Goal: Transaction & Acquisition: Download file/media

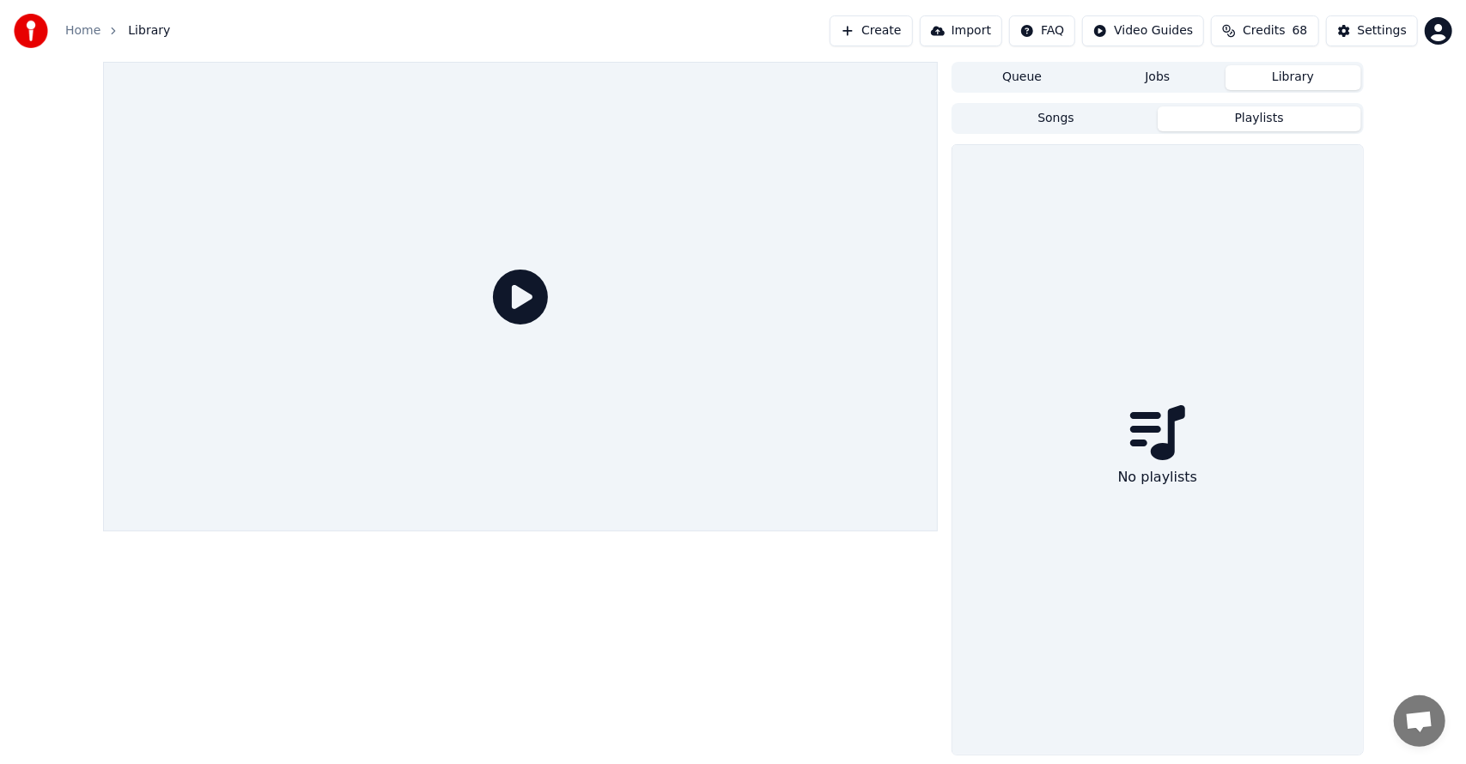
click at [1241, 119] on button "Playlists" at bounding box center [1260, 118] width 204 height 25
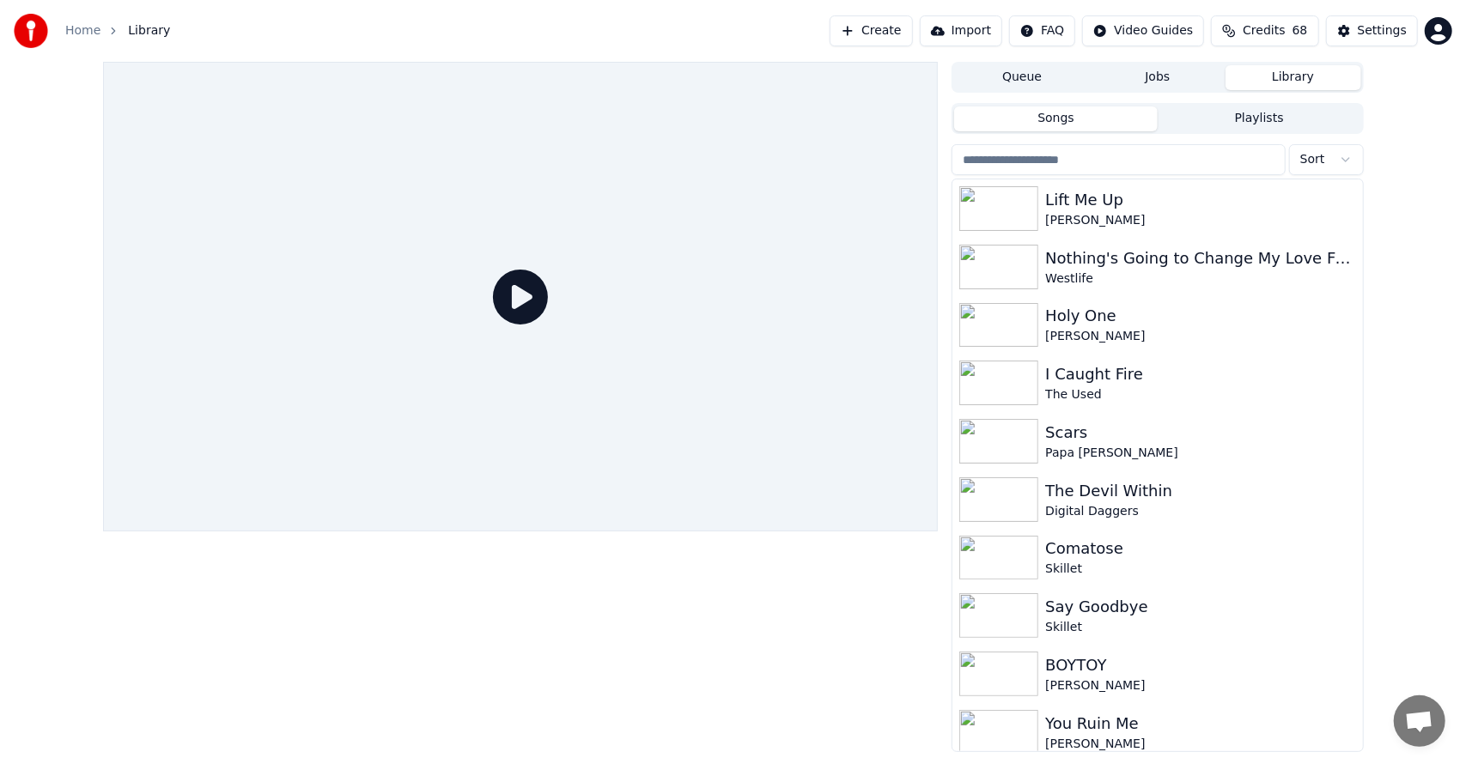
click at [1082, 124] on button "Songs" at bounding box center [1056, 118] width 204 height 25
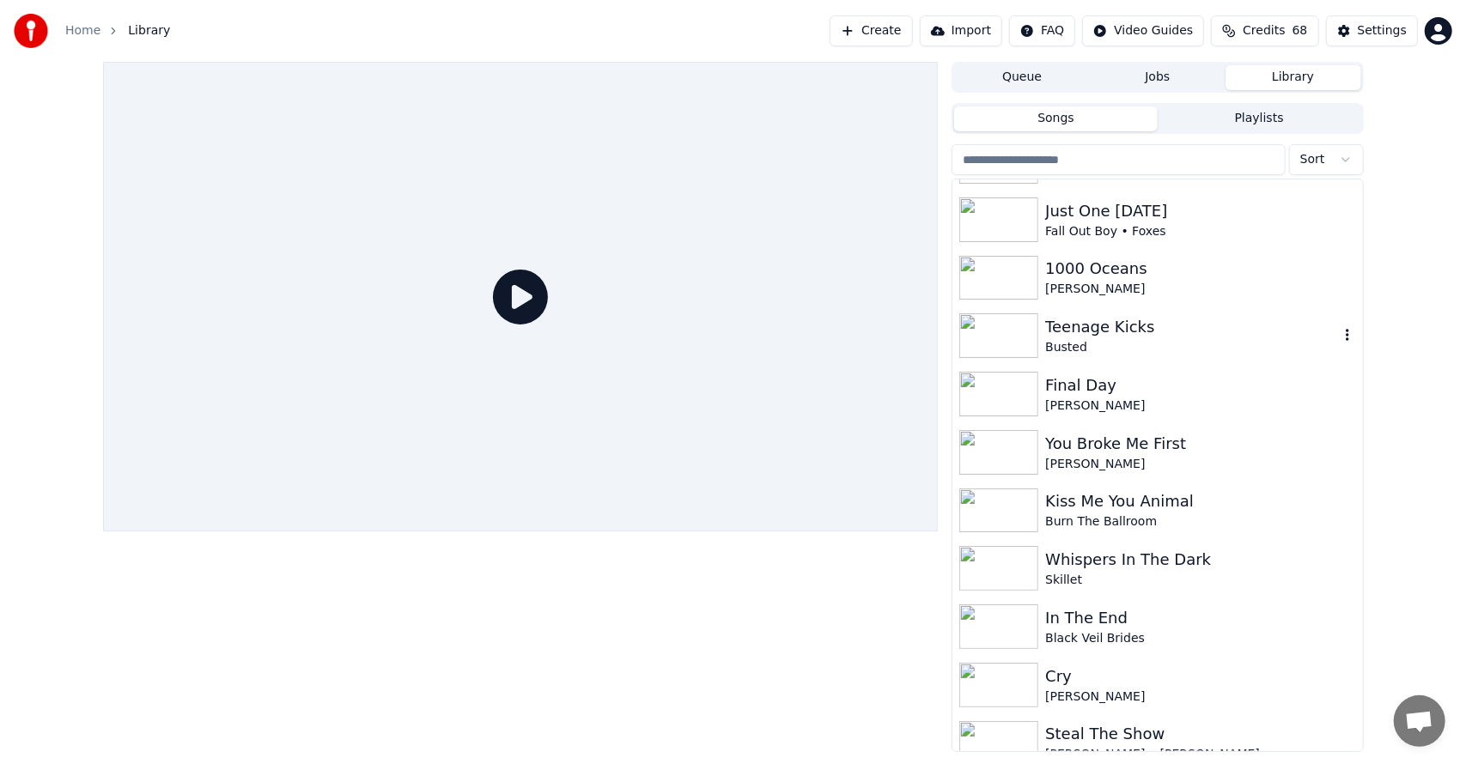
scroll to position [1585, 0]
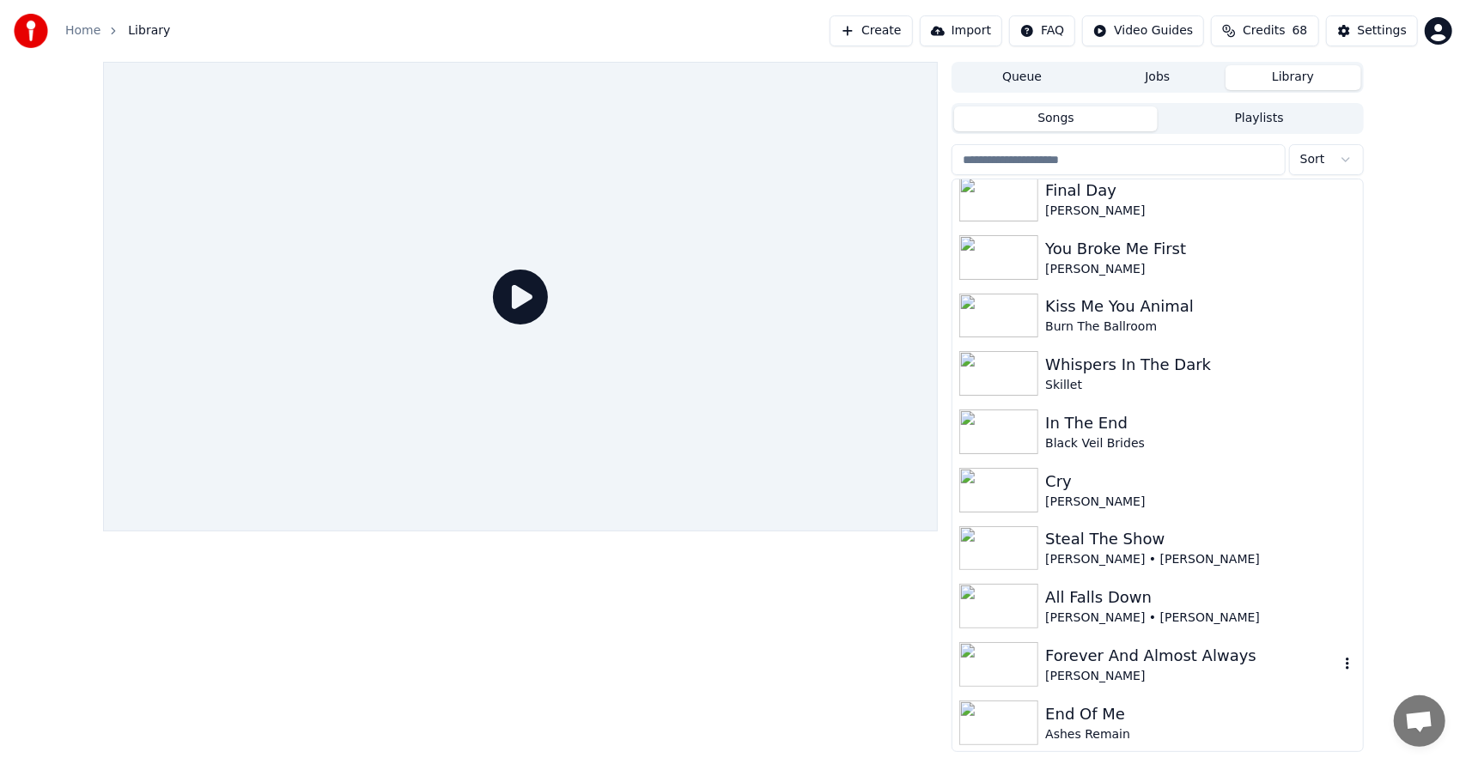
click at [1030, 648] on img at bounding box center [998, 664] width 79 height 45
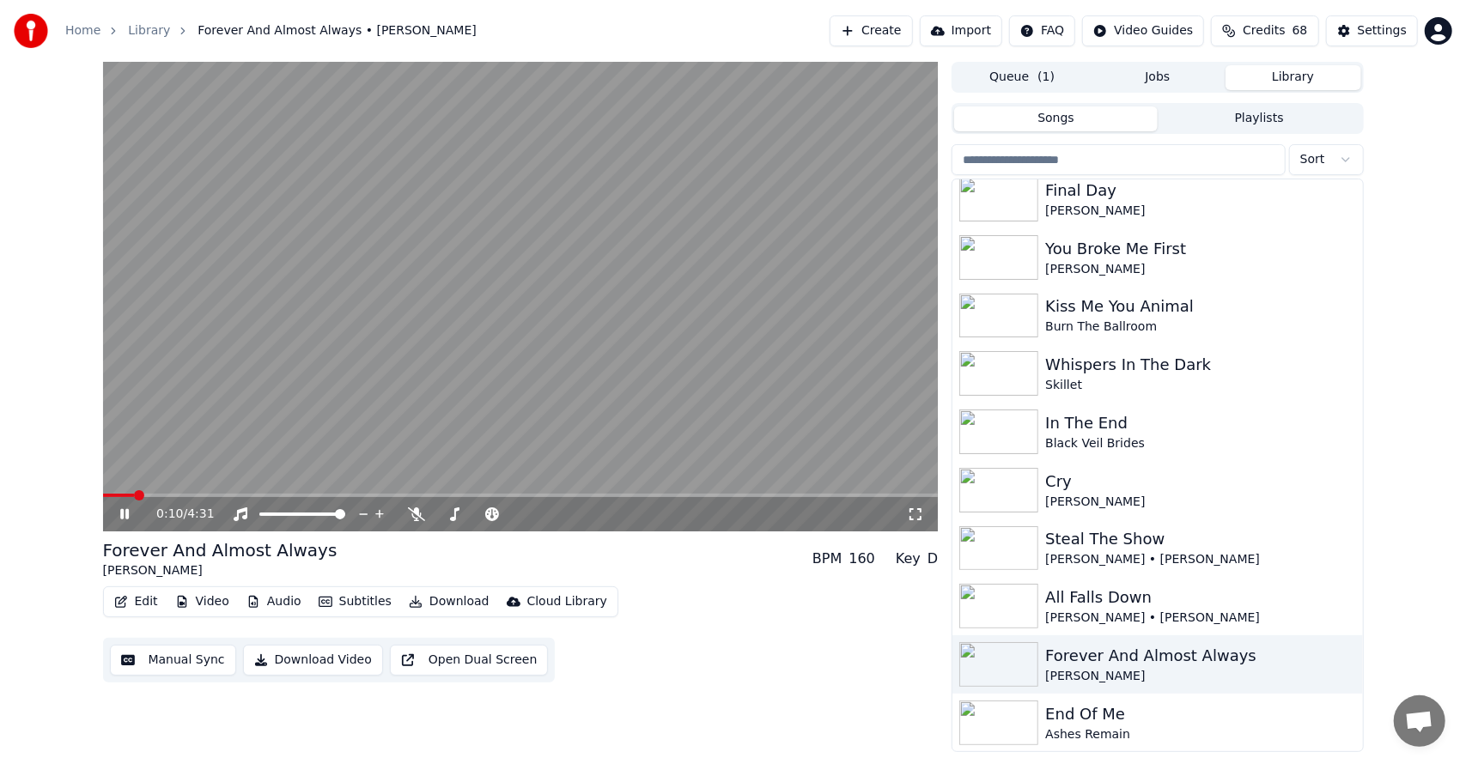
click at [60, 506] on div "0:10 / 4:31 Forever And Almost Always [PERSON_NAME] BPM 160 Key D Edit Video Au…" at bounding box center [733, 407] width 1466 height 690
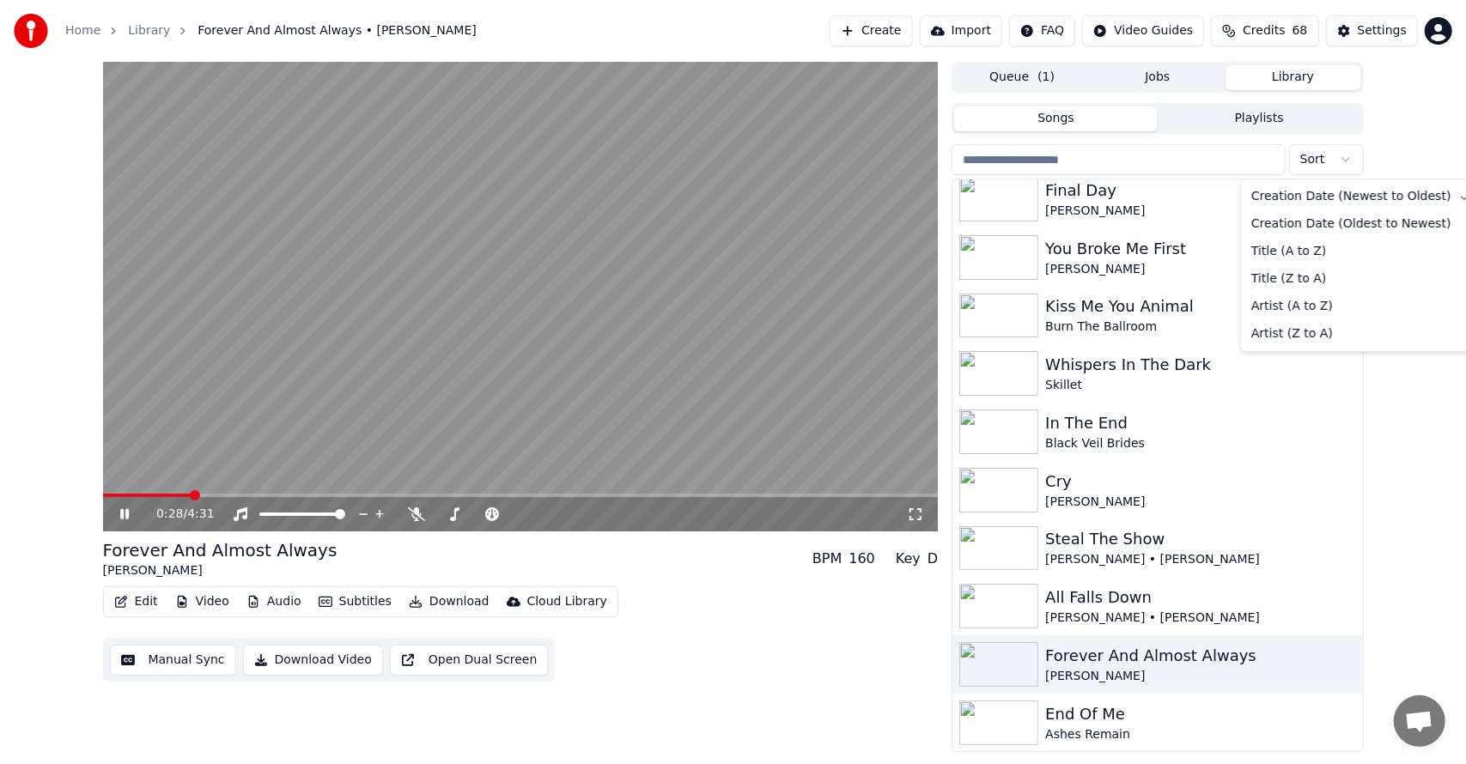
click at [1320, 161] on html "Home Library Forever And Almost Always • [PERSON_NAME] Create Import FAQ Video …" at bounding box center [733, 382] width 1466 height 764
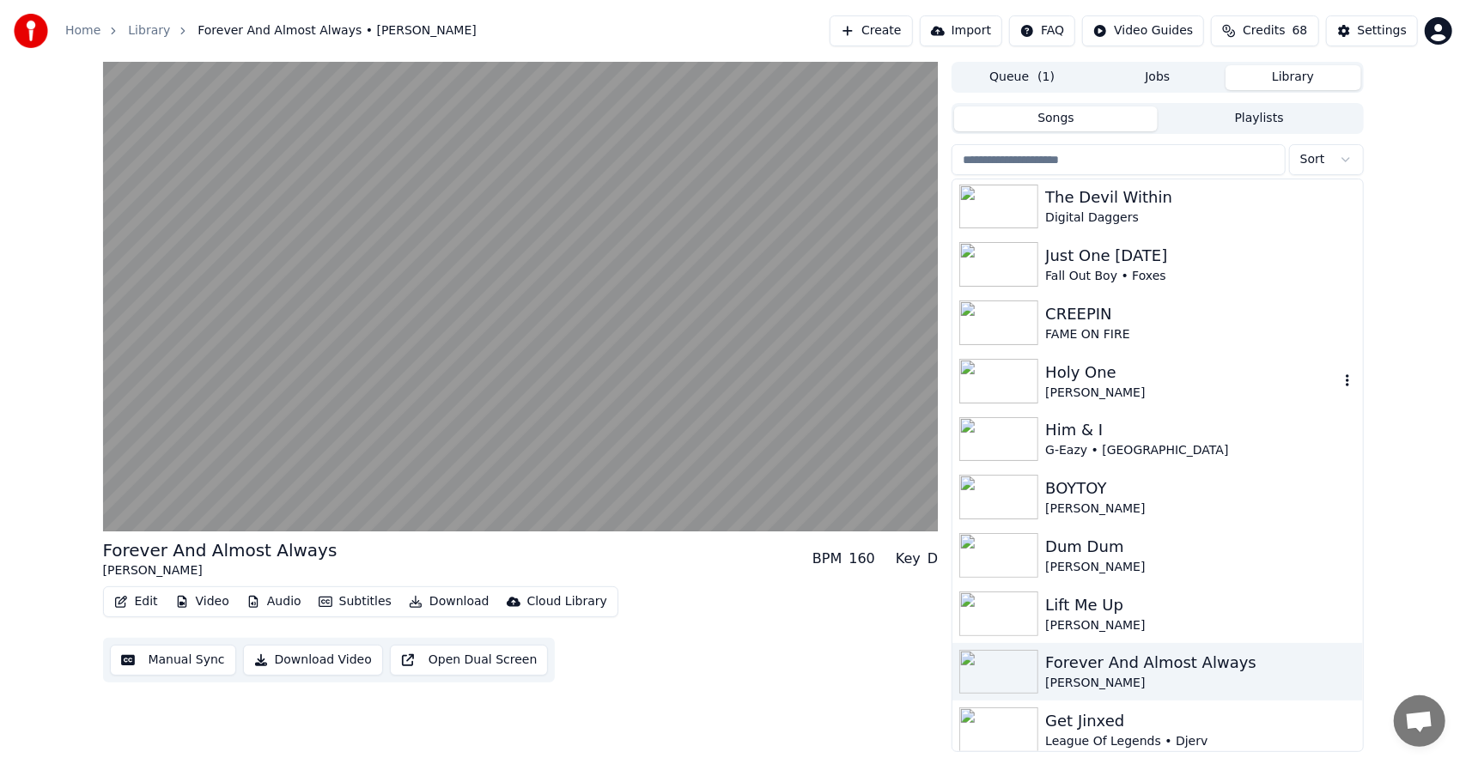
scroll to position [344, 0]
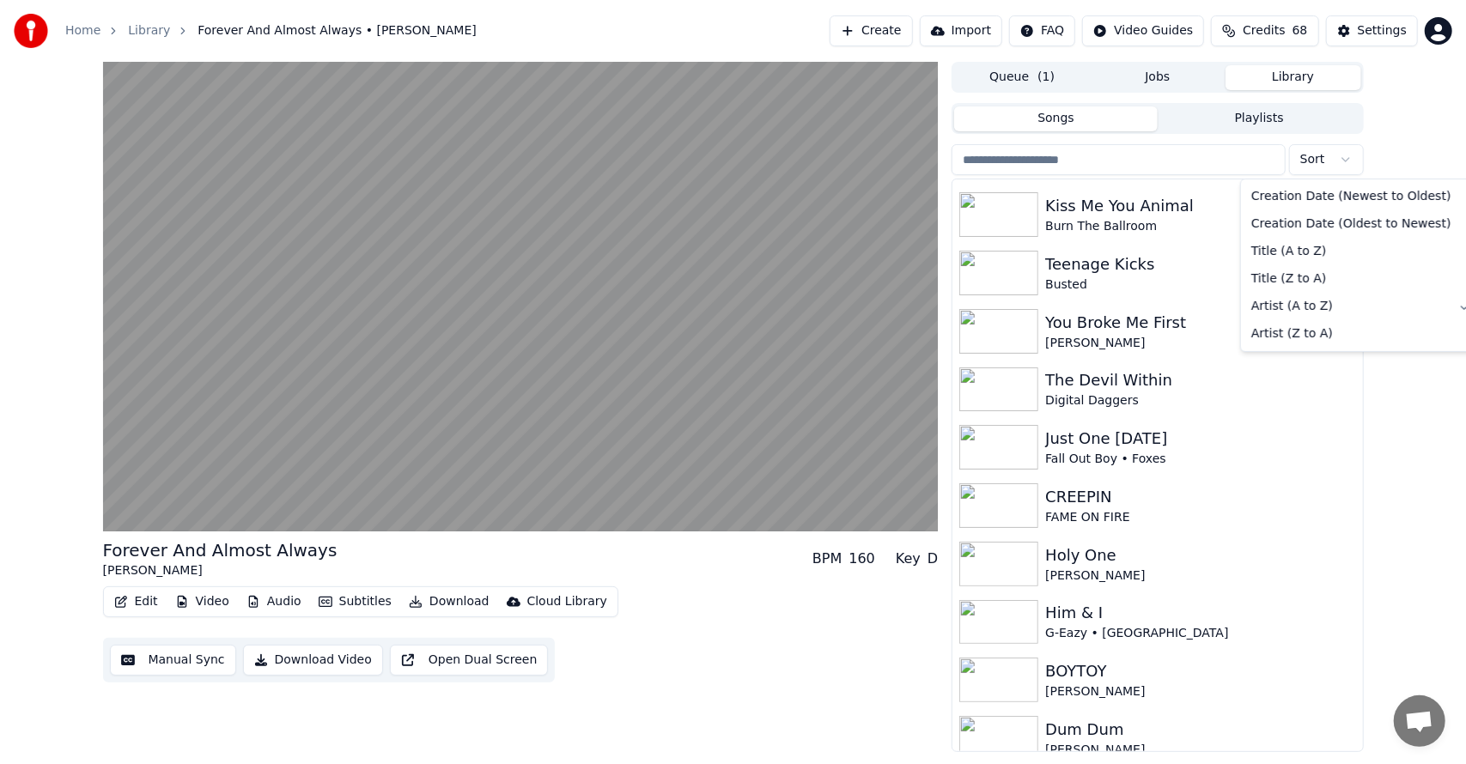
click at [1321, 152] on html "Home Library Forever And Almost Always • [PERSON_NAME] Create Import FAQ Video …" at bounding box center [733, 382] width 1466 height 764
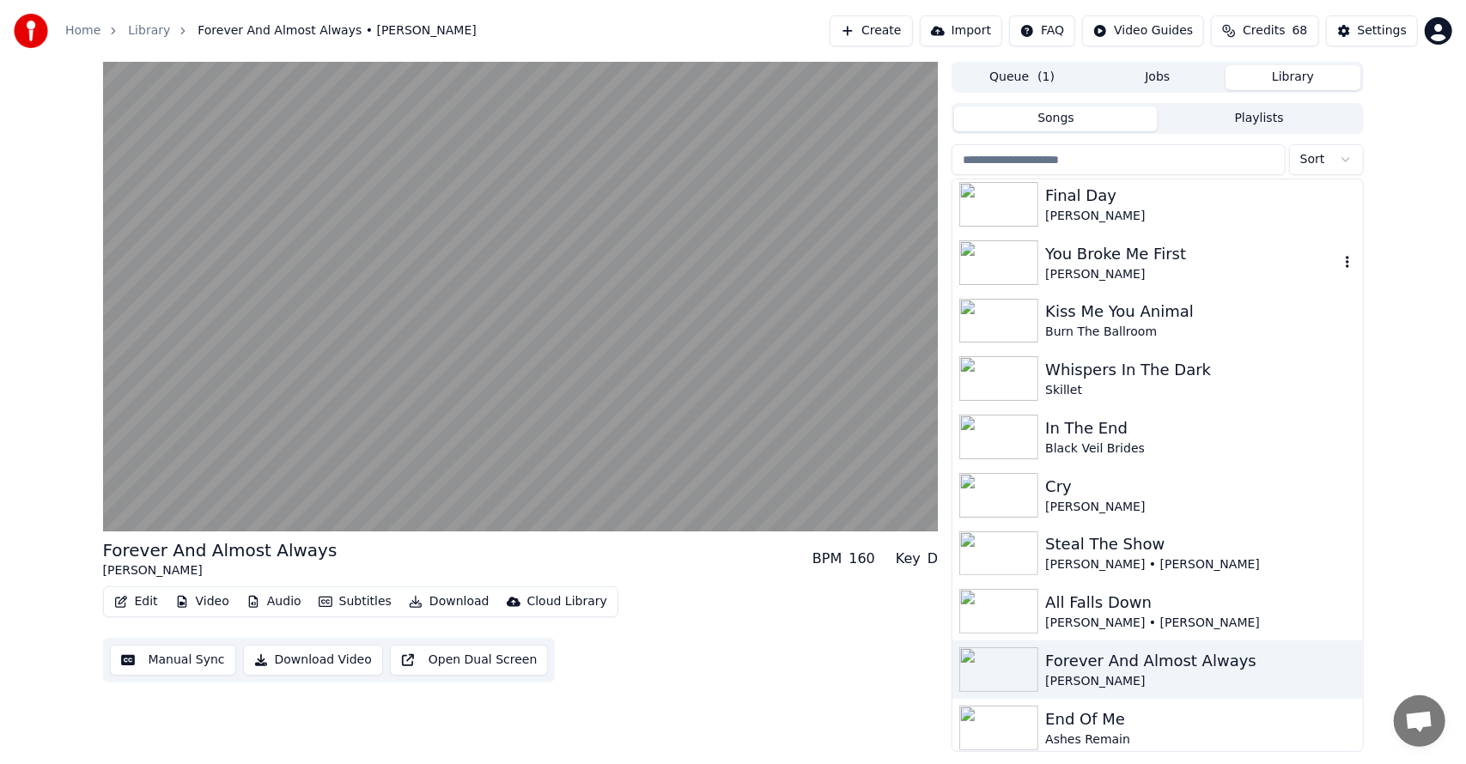
scroll to position [1585, 0]
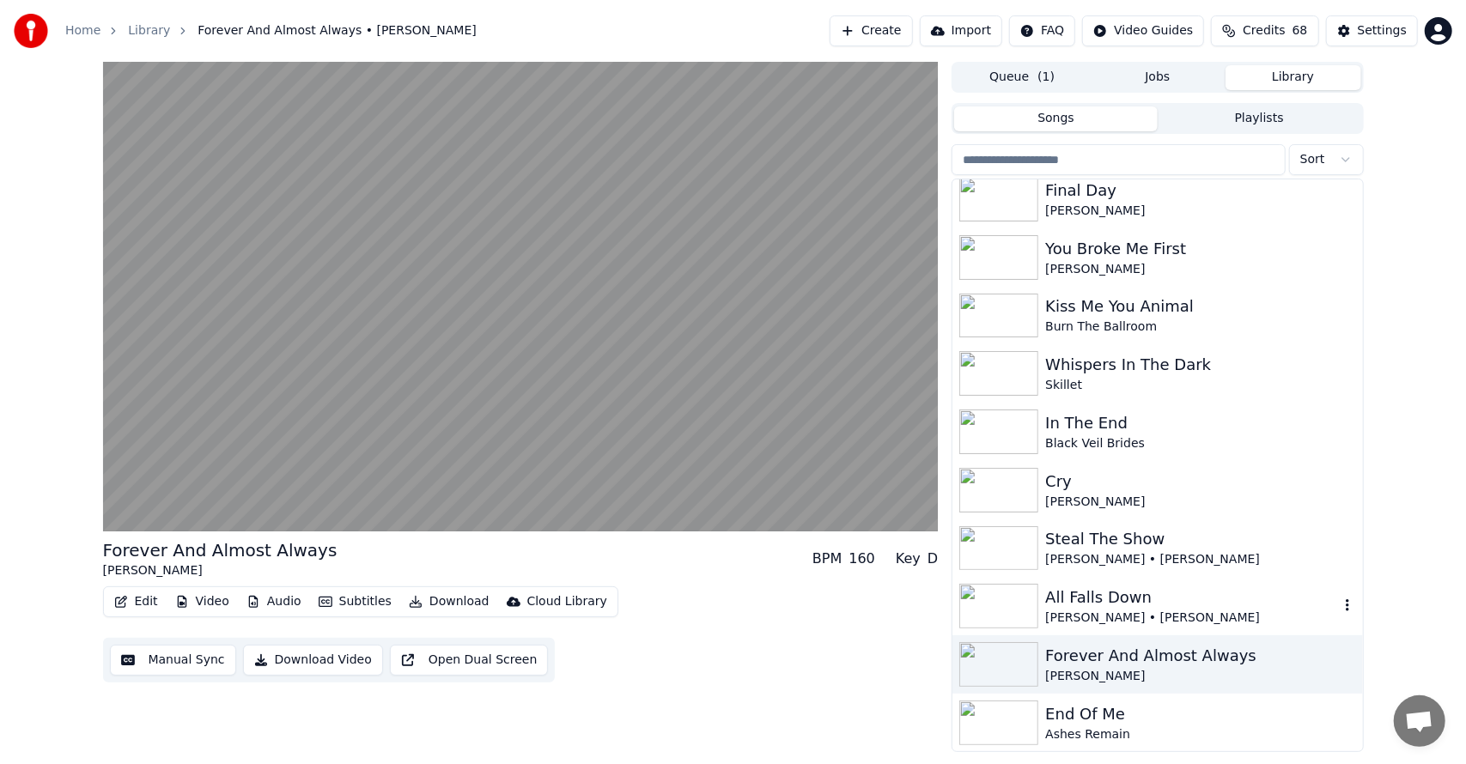
click at [1061, 581] on div "All Falls Down [PERSON_NAME] • [PERSON_NAME]" at bounding box center [1157, 606] width 410 height 58
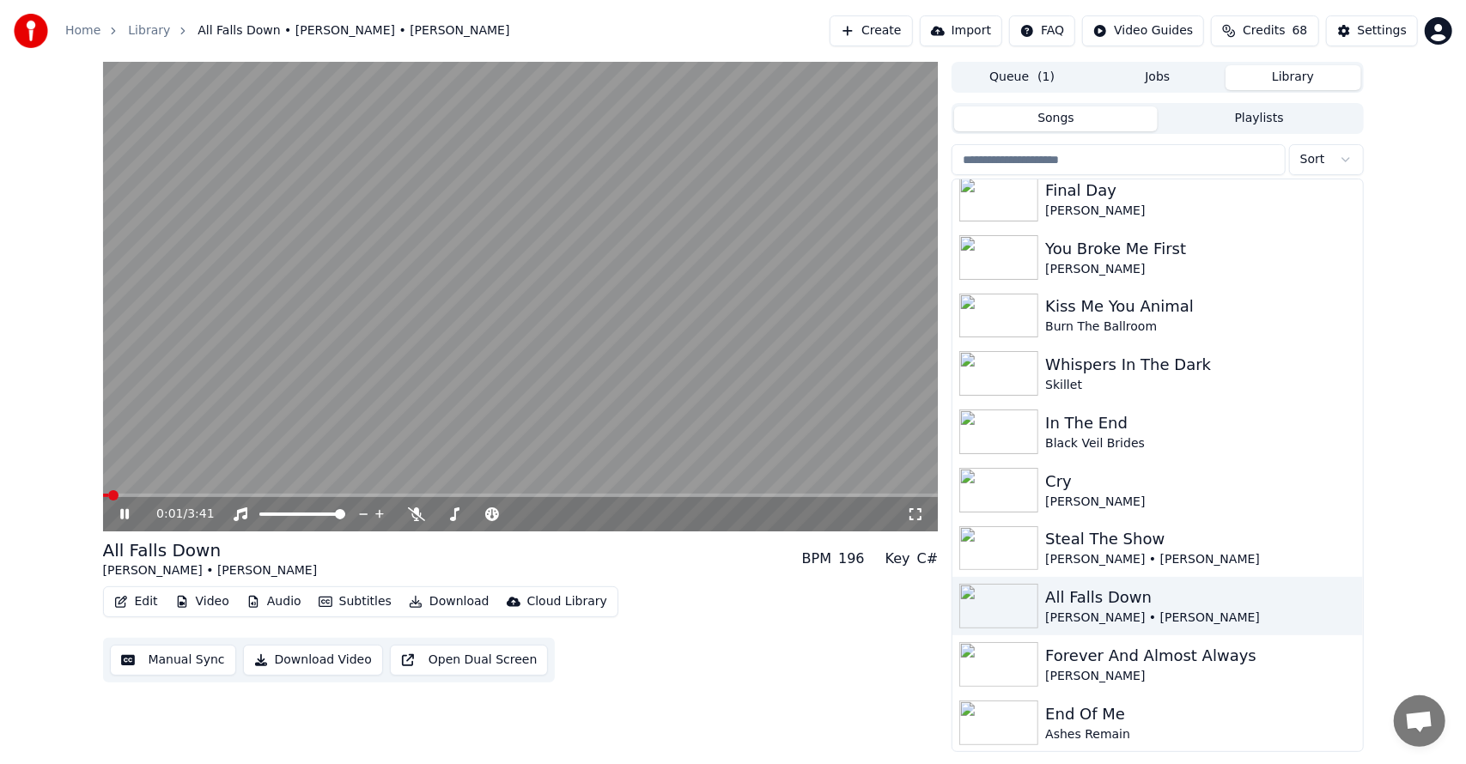
click at [51, 471] on div "0:01 / 3:41 All Falls Down [PERSON_NAME] • [PERSON_NAME] BPM 196 Key C# Edit Vi…" at bounding box center [733, 407] width 1466 height 690
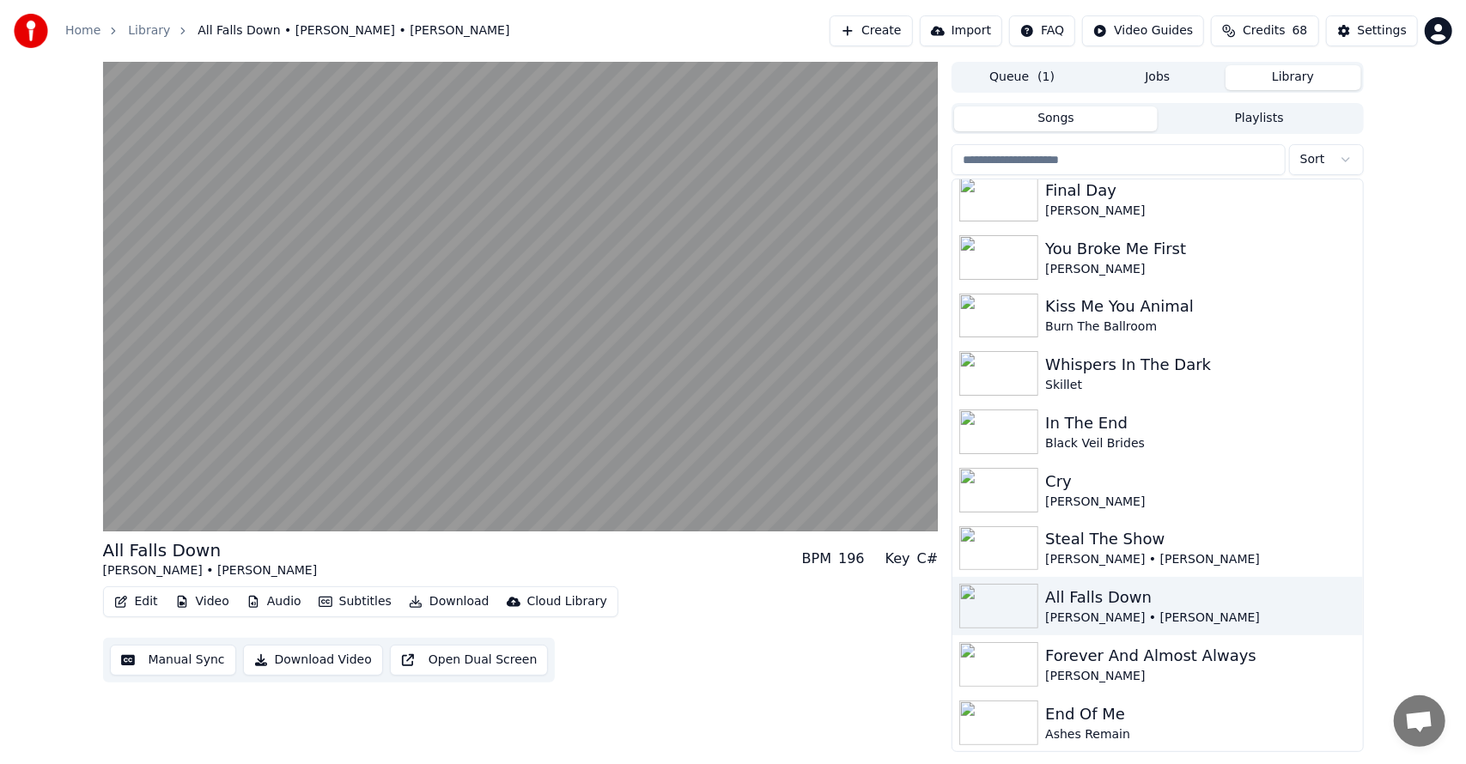
click at [1412, 250] on div "All Falls Down [PERSON_NAME] • [PERSON_NAME] BPM 196 Key C# Edit Video Audio Su…" at bounding box center [733, 407] width 1466 height 690
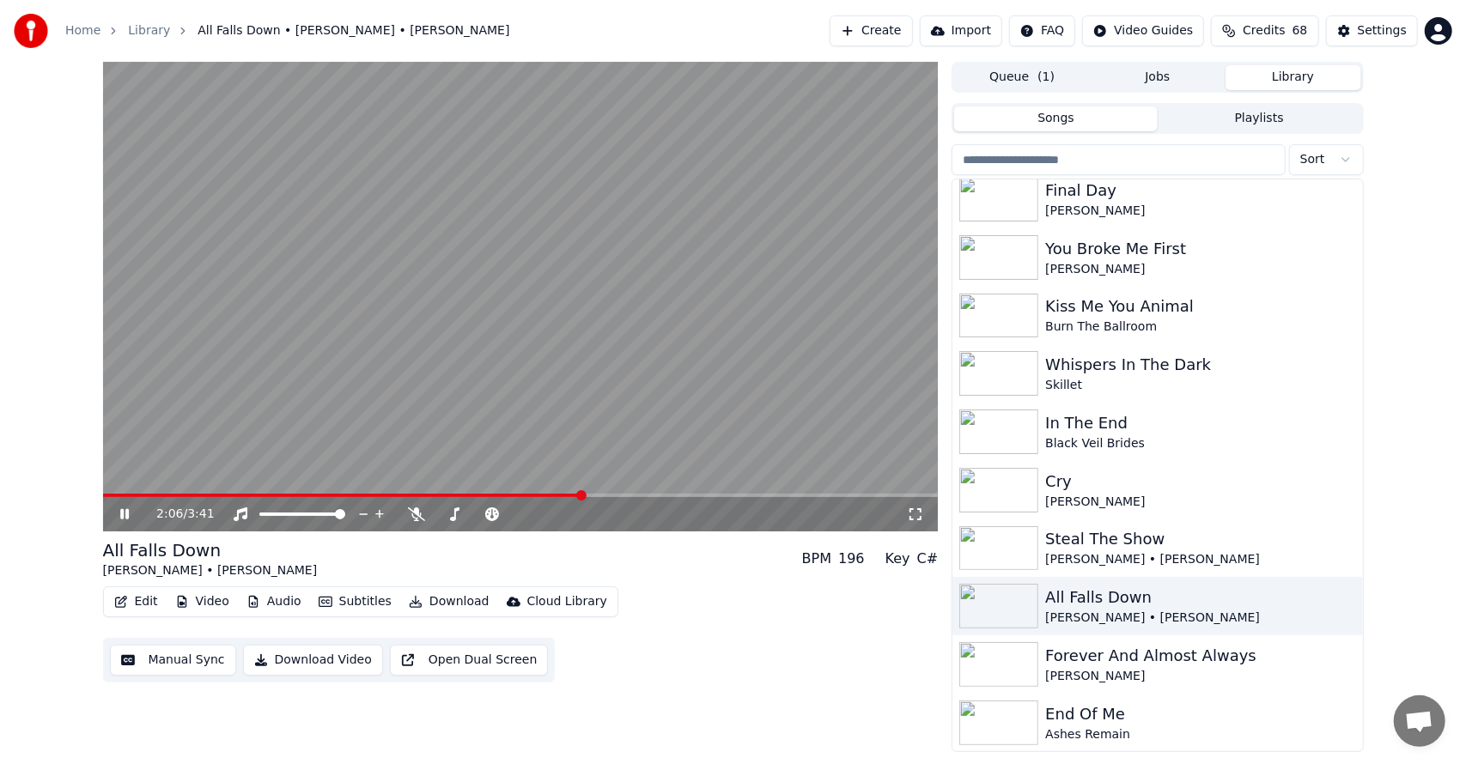
click at [302, 523] on div "2:06 / 3:41" at bounding box center [521, 514] width 836 height 34
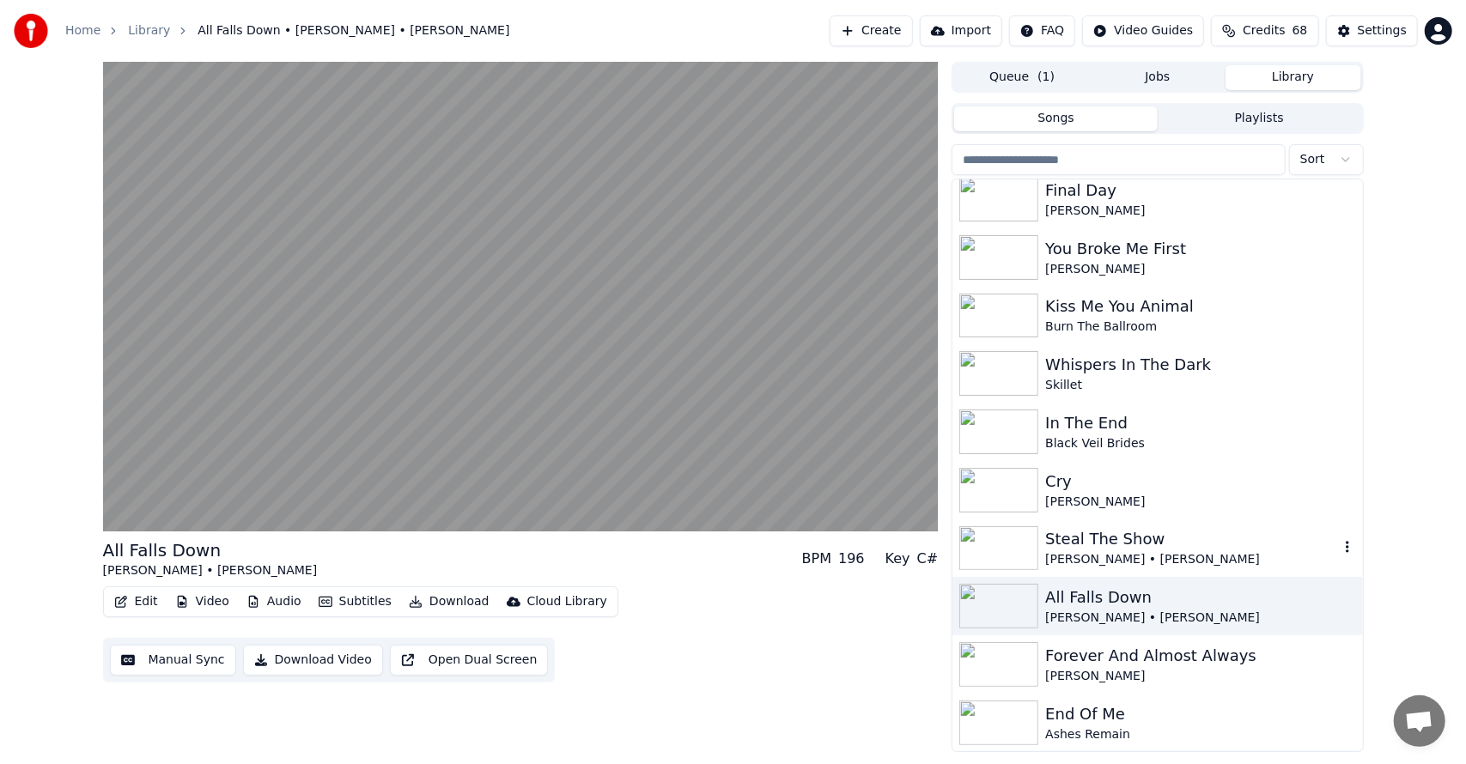
click at [1099, 536] on div "Steal The Show" at bounding box center [1191, 539] width 293 height 24
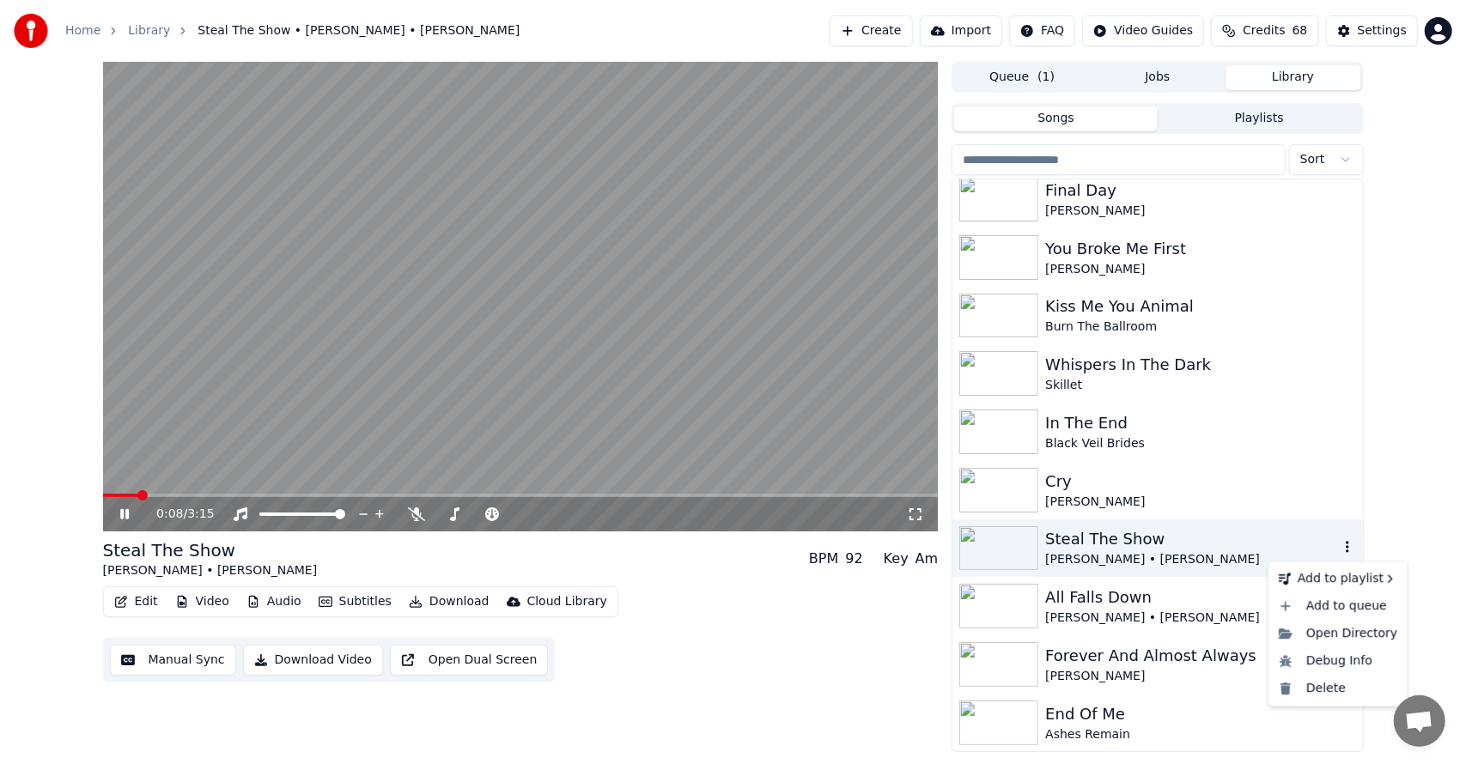
click at [1346, 547] on icon "button" at bounding box center [1347, 548] width 3 height 12
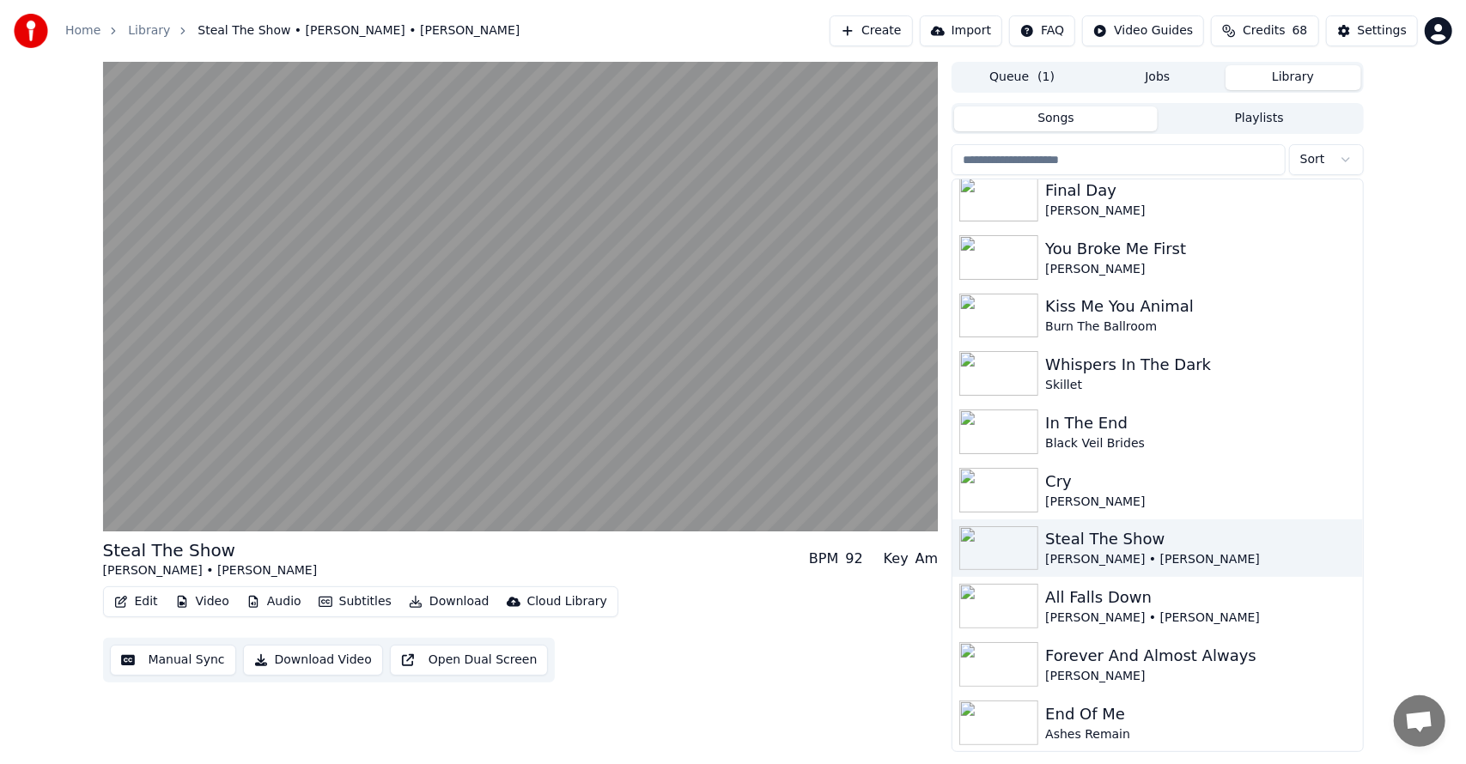
click at [153, 599] on button "Edit" at bounding box center [136, 602] width 58 height 24
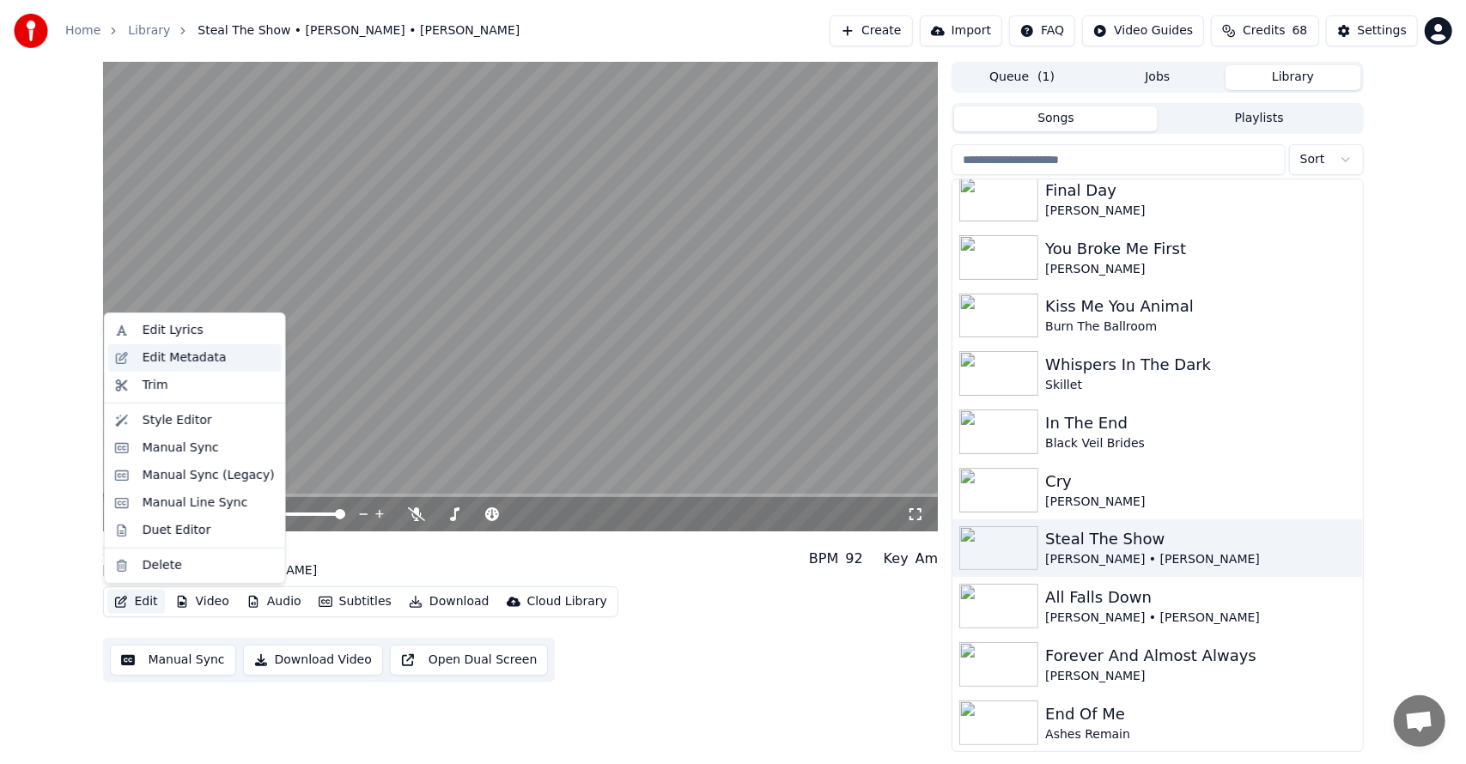
click at [167, 356] on div "Edit Metadata" at bounding box center [185, 358] width 84 height 17
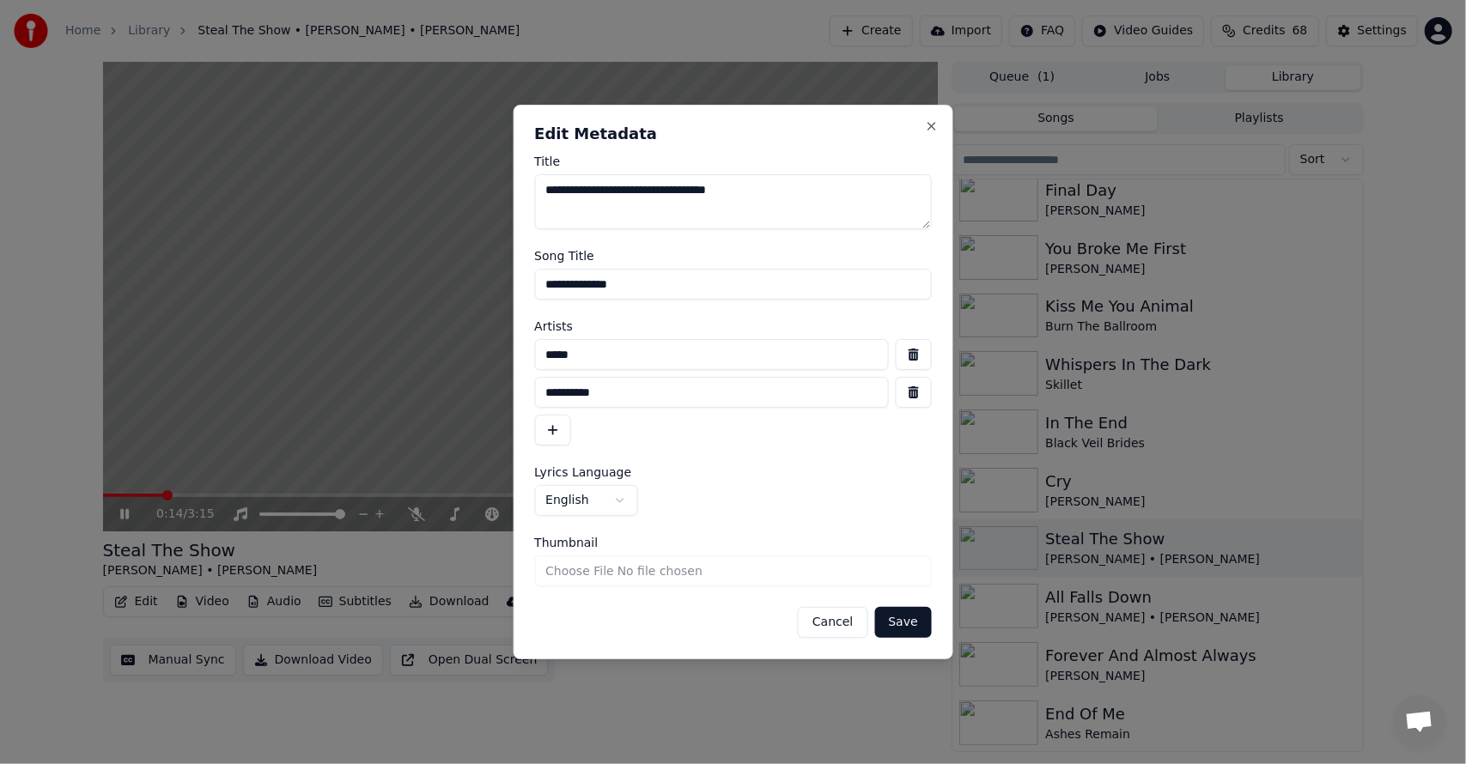
click at [608, 386] on input "**********" at bounding box center [711, 392] width 355 height 31
drag, startPoint x: 607, startPoint y: 398, endPoint x: 476, endPoint y: 392, distance: 131.5
click at [476, 392] on body "**********" at bounding box center [733, 382] width 1466 height 764
drag, startPoint x: 635, startPoint y: 347, endPoint x: 429, endPoint y: 378, distance: 208.4
click at [429, 378] on body "**********" at bounding box center [733, 382] width 1466 height 764
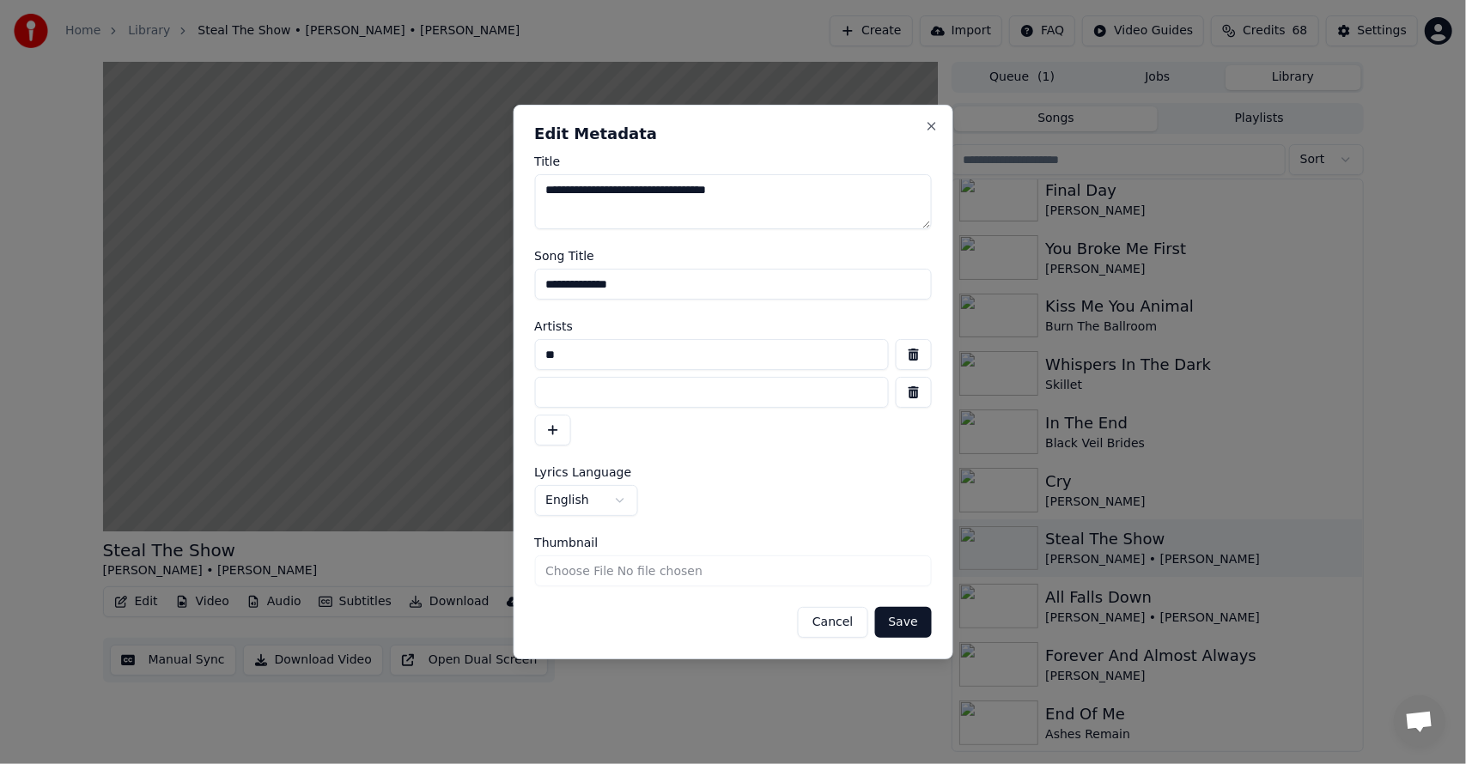
type input "*"
type input "**********"
click at [569, 388] on input at bounding box center [711, 392] width 355 height 31
type input "*****"
click at [891, 618] on button "Save" at bounding box center [902, 622] width 57 height 31
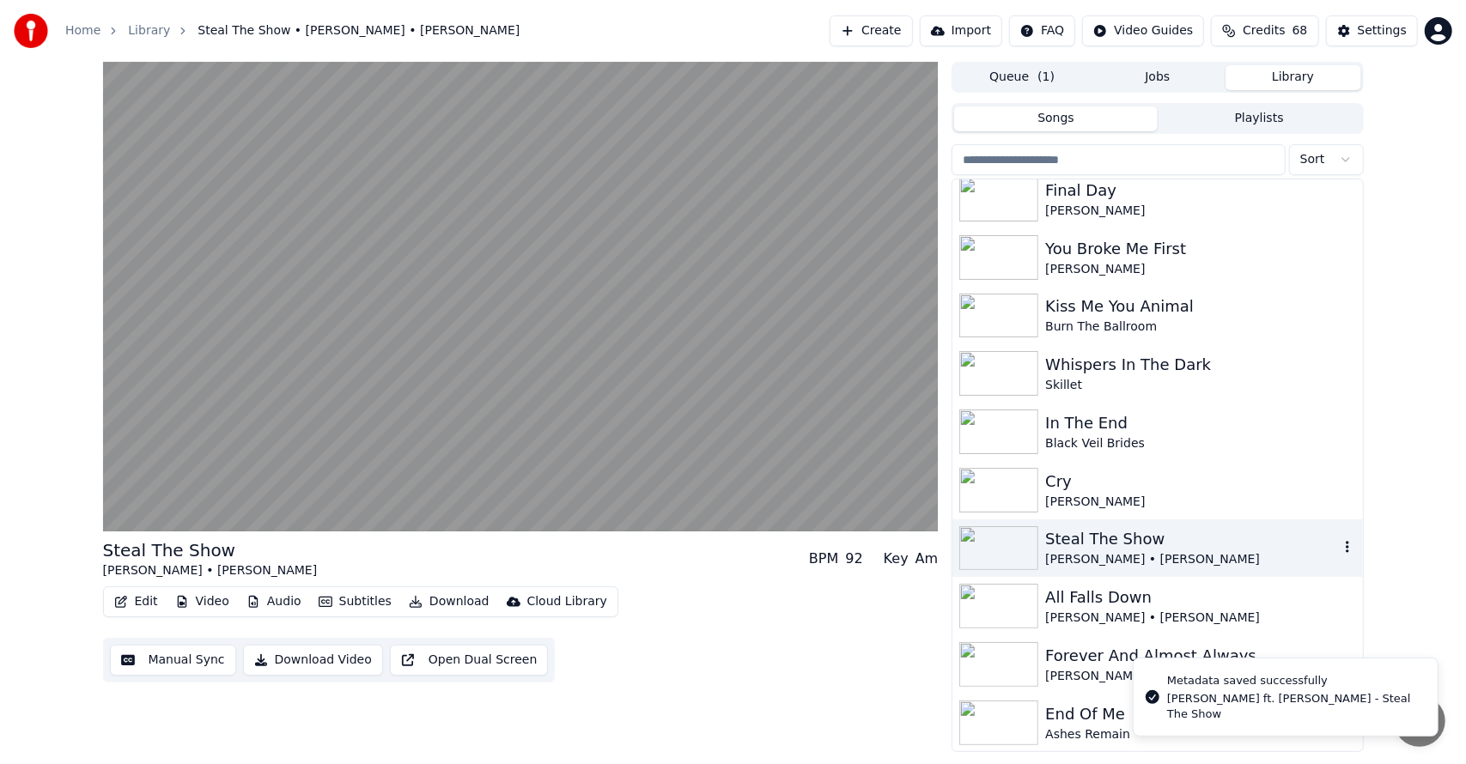
click at [1339, 550] on icon "button" at bounding box center [1347, 547] width 17 height 14
click at [527, 606] on div "Cloud Library" at bounding box center [567, 601] width 80 height 17
click at [438, 599] on button "Download" at bounding box center [449, 602] width 94 height 24
click at [438, 598] on button "Download" at bounding box center [449, 602] width 94 height 24
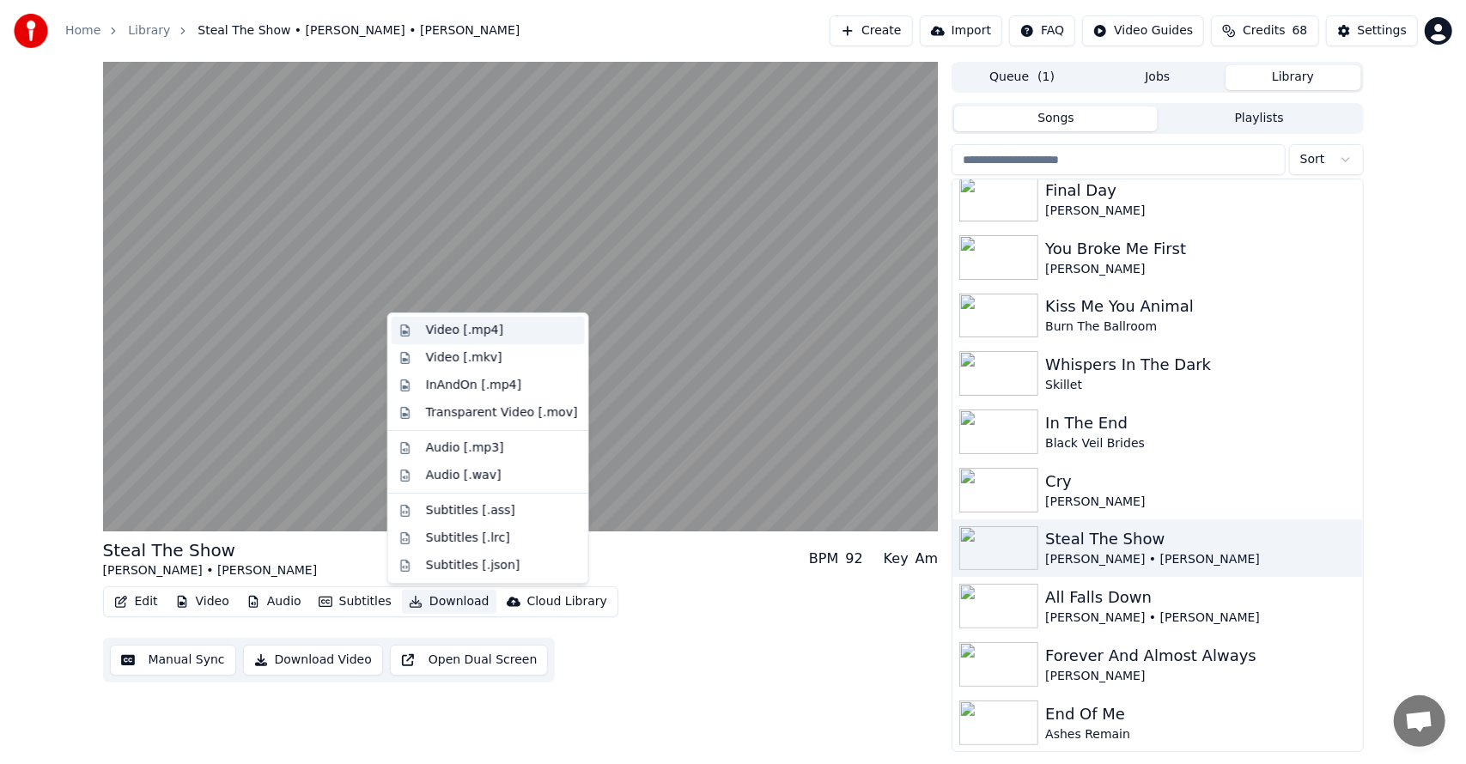
click at [476, 337] on div "Video [.mp4]" at bounding box center [464, 330] width 77 height 17
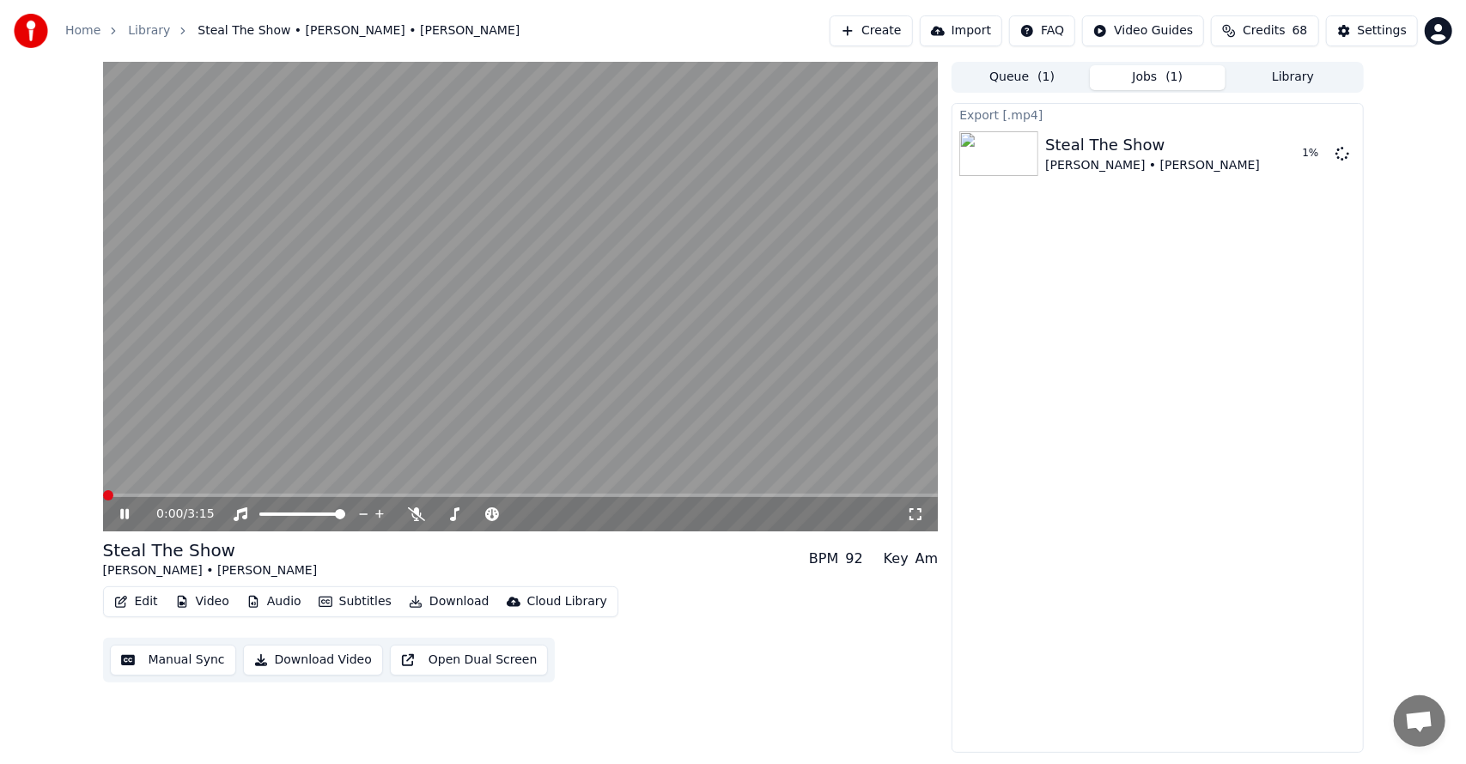
click at [103, 496] on span at bounding box center [108, 495] width 10 height 10
click at [1287, 64] on div "Queue ( 1 ) Jobs ( 1 ) Library" at bounding box center [1157, 77] width 411 height 31
drag, startPoint x: 1287, startPoint y: 64, endPoint x: 1279, endPoint y: 84, distance: 22.3
click at [1279, 84] on div "Queue ( 1 ) Jobs ( 1 ) Library" at bounding box center [1157, 77] width 411 height 31
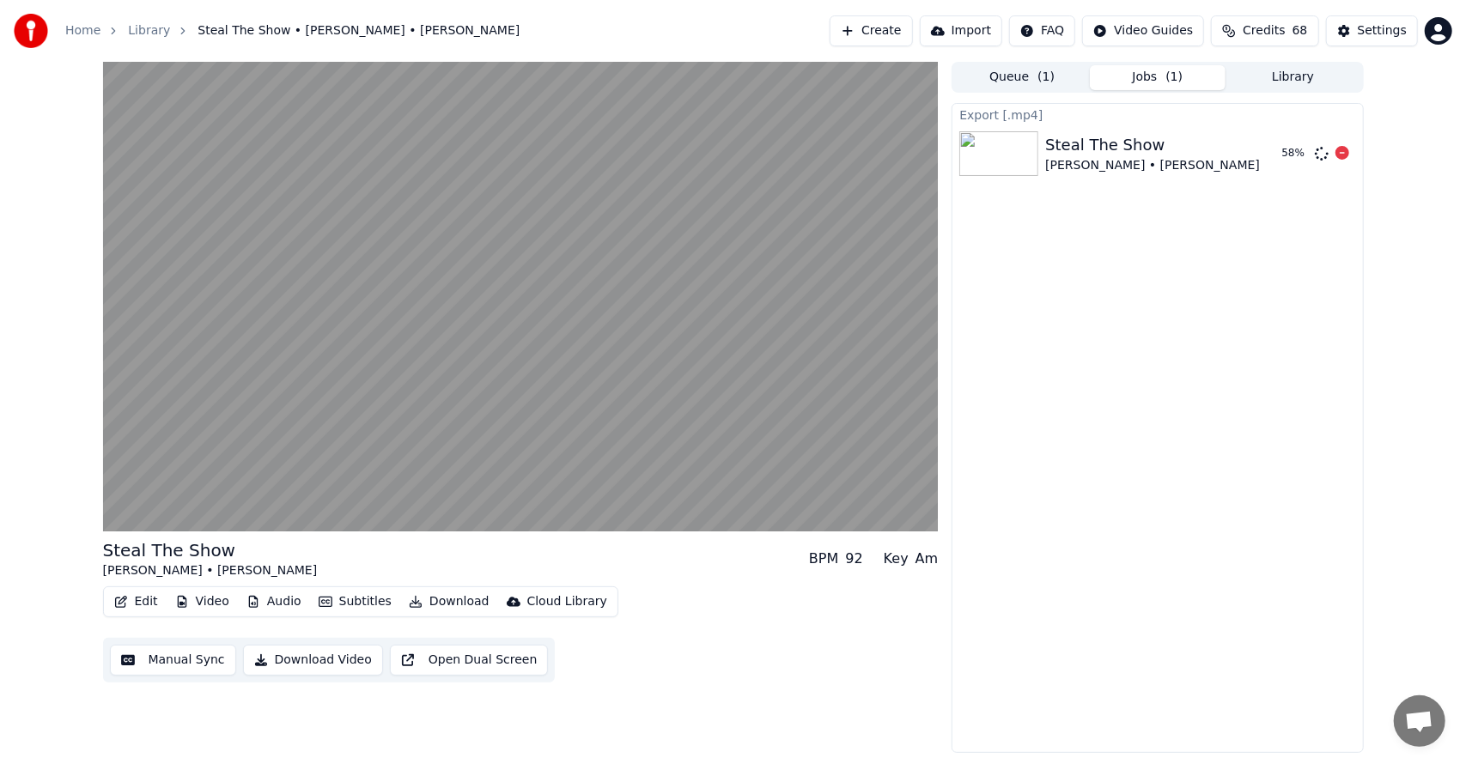
drag, startPoint x: 1256, startPoint y: 119, endPoint x: 1249, endPoint y: 155, distance: 36.7
click at [1249, 155] on div "Export [.mp4] Steal The Show [PERSON_NAME] • [PERSON_NAME] 58 %" at bounding box center [1157, 143] width 410 height 79
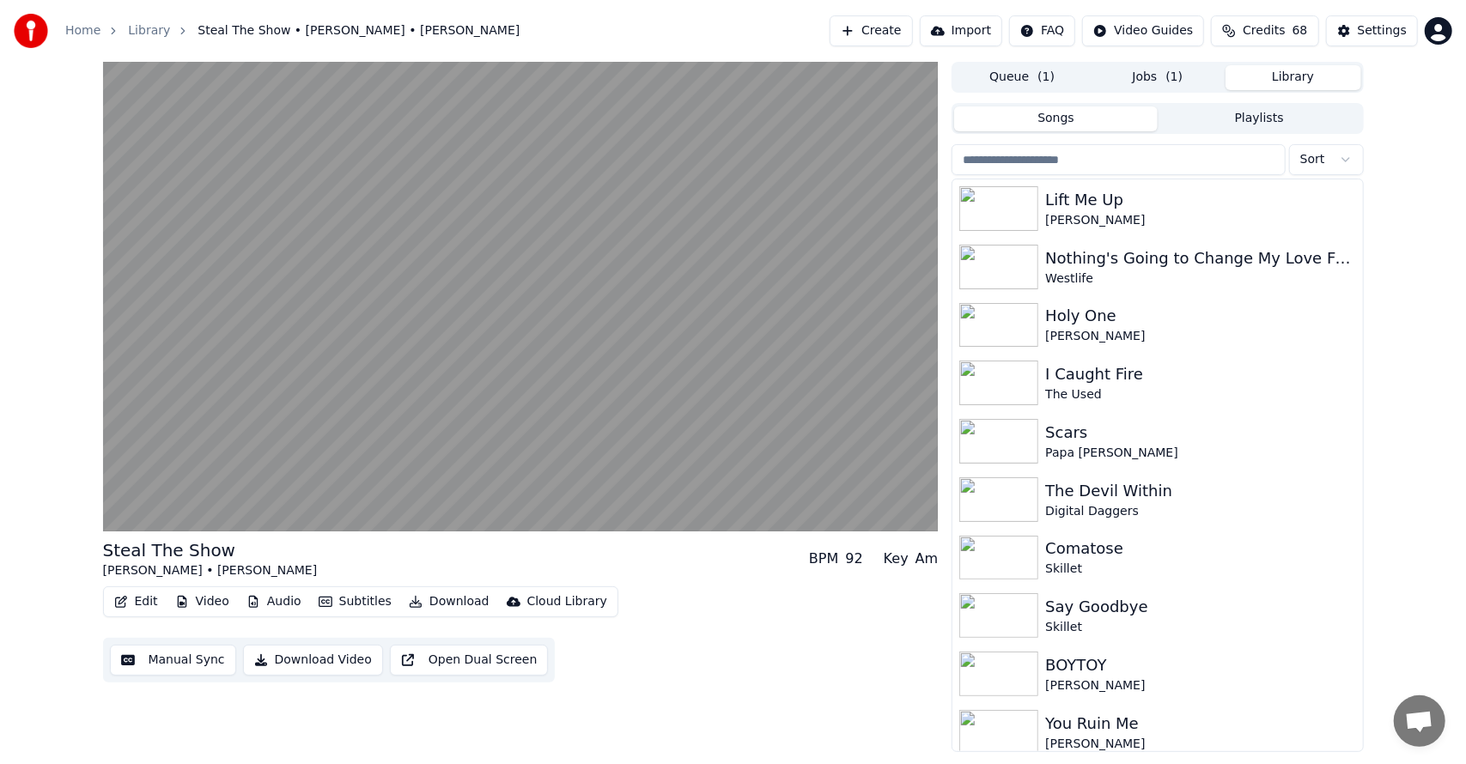
click at [1276, 88] on button "Library" at bounding box center [1293, 77] width 136 height 25
click at [1098, 331] on div "[PERSON_NAME]" at bounding box center [1191, 336] width 293 height 17
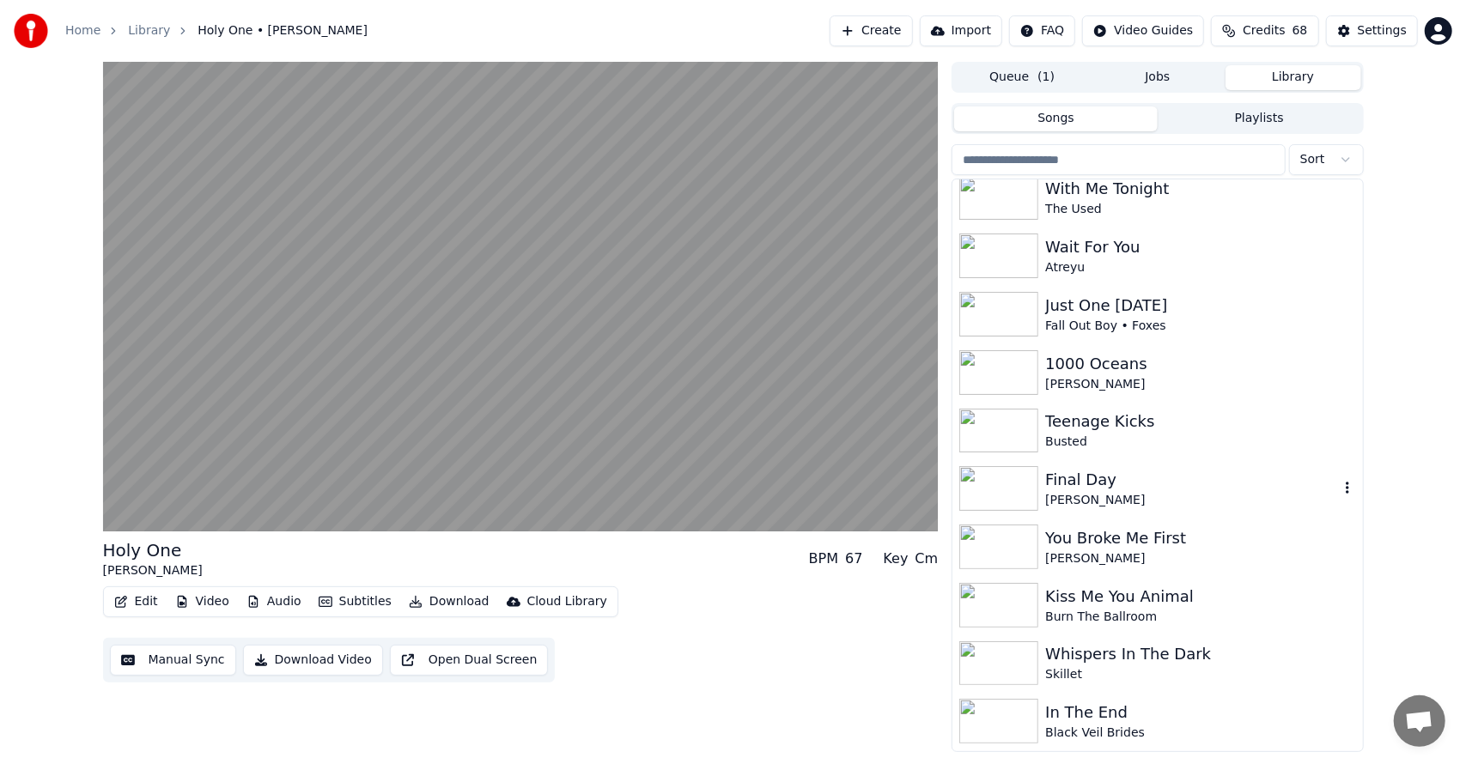
scroll to position [1294, 0]
click at [1068, 364] on div "1000 Oceans" at bounding box center [1191, 365] width 293 height 24
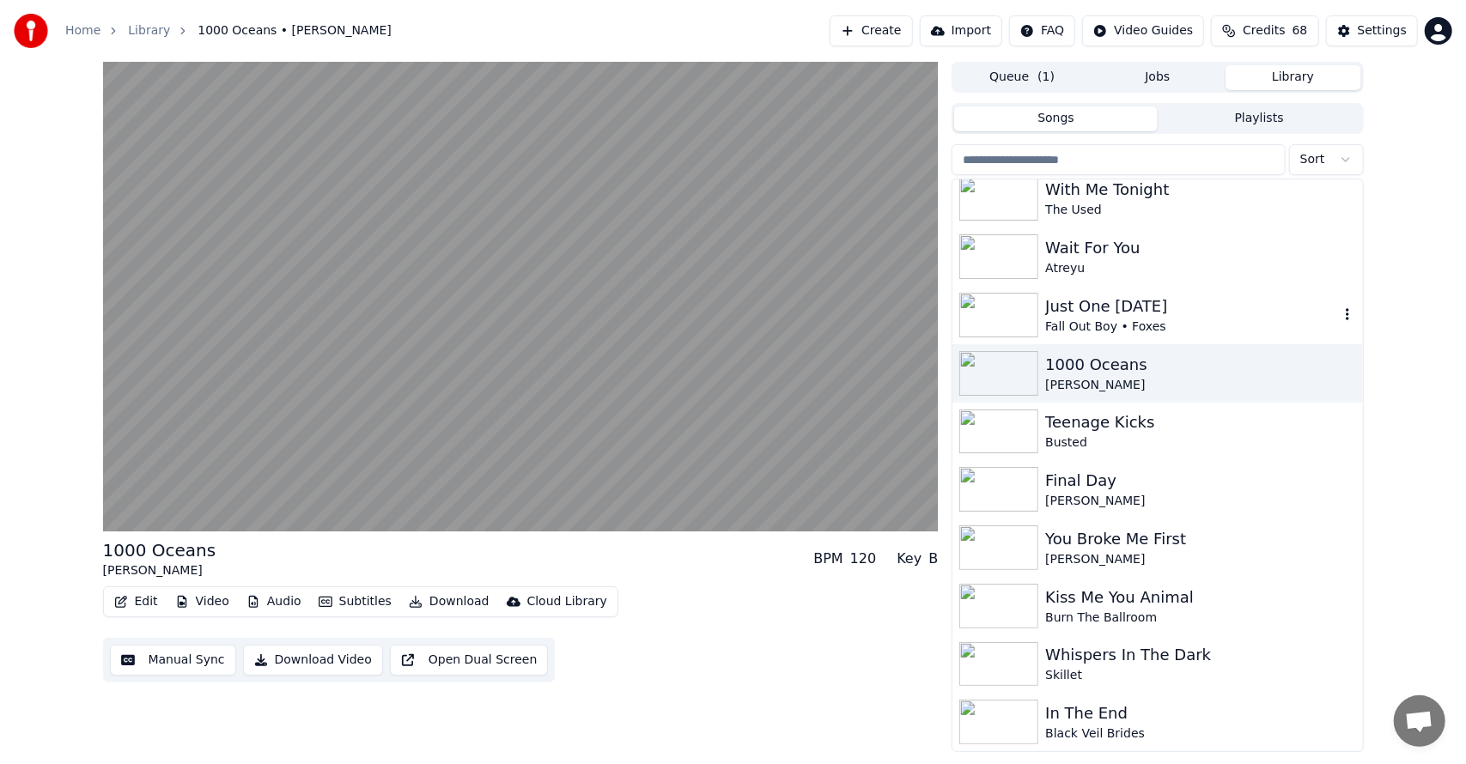
click at [1132, 286] on div "Just One [DATE] Fall Out Boy • Foxes" at bounding box center [1157, 315] width 410 height 58
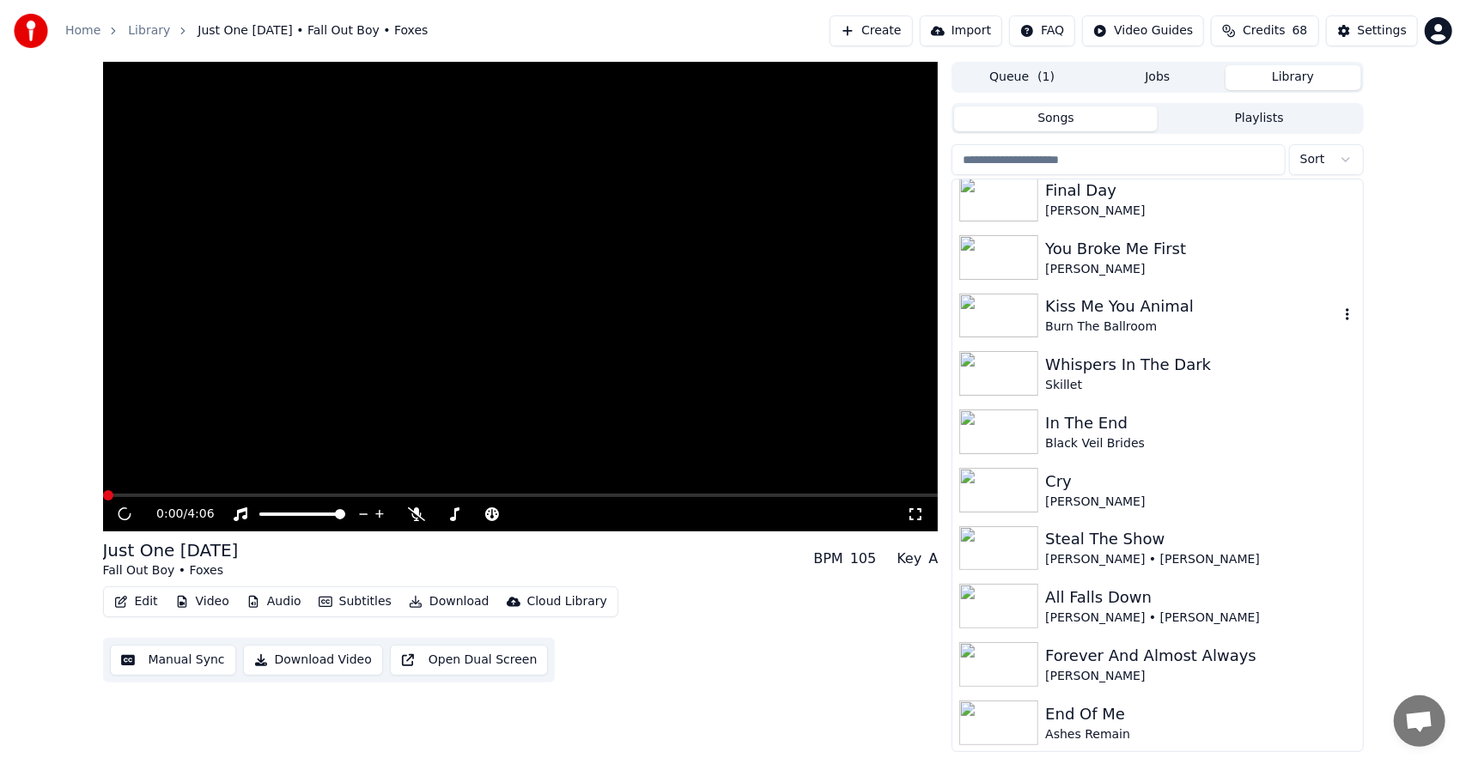
scroll to position [1585, 0]
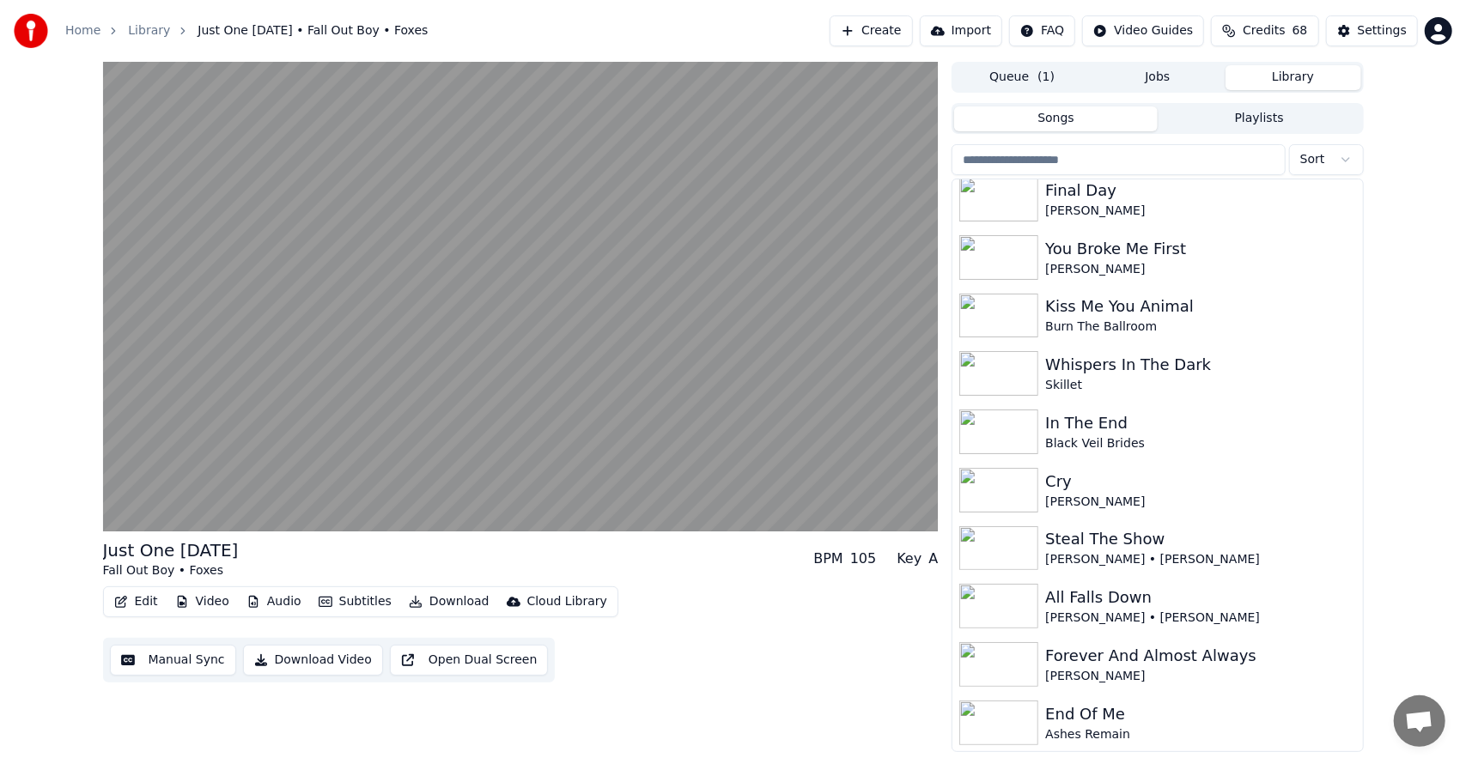
drag, startPoint x: 1132, startPoint y: 285, endPoint x: 1393, endPoint y: 319, distance: 263.3
click at [1393, 319] on div "Just One [DATE] Fall Out Boy • Foxes BPM 105 Key A Edit Video Audio Subtitles D…" at bounding box center [733, 407] width 1466 height 690
click at [1464, 112] on div "Just One [DATE] Fall Out Boy • Foxes BPM 105 Key A Edit Video Audio Subtitles D…" at bounding box center [733, 407] width 1466 height 690
